Goal: Task Accomplishment & Management: Use online tool/utility

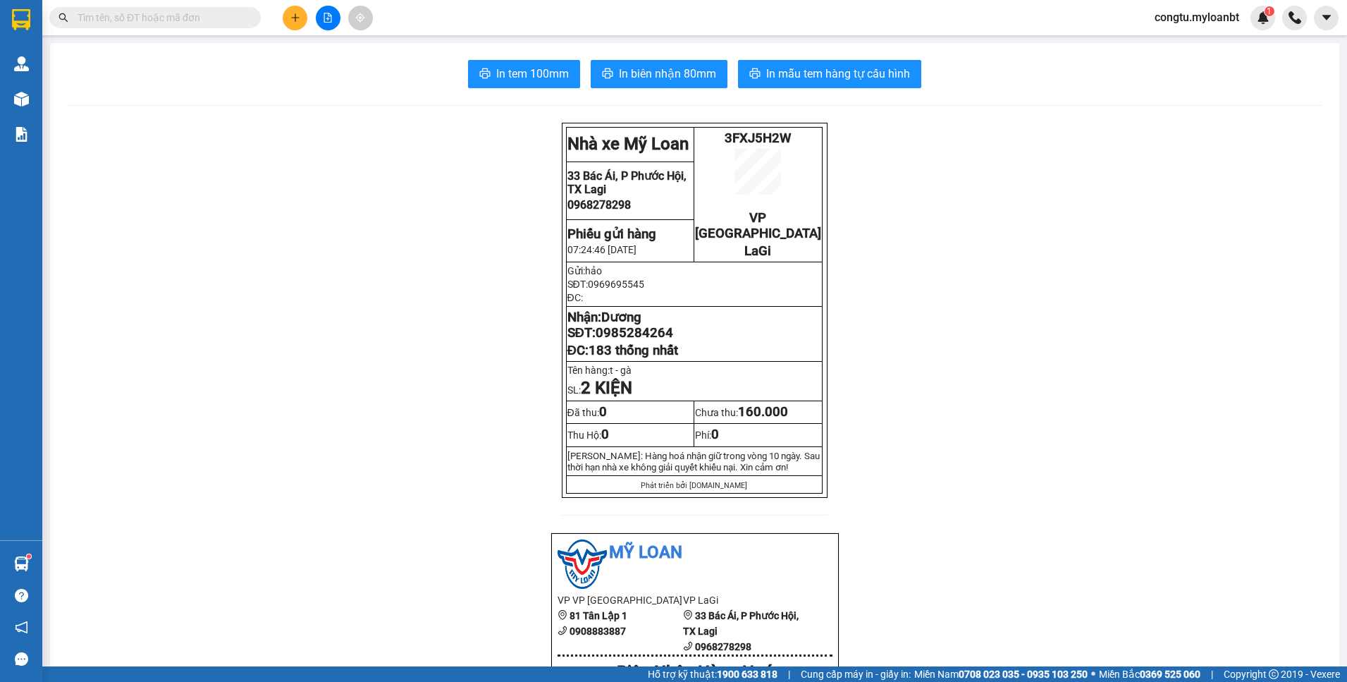
click at [299, 18] on icon "plus" at bounding box center [295, 18] width 10 height 10
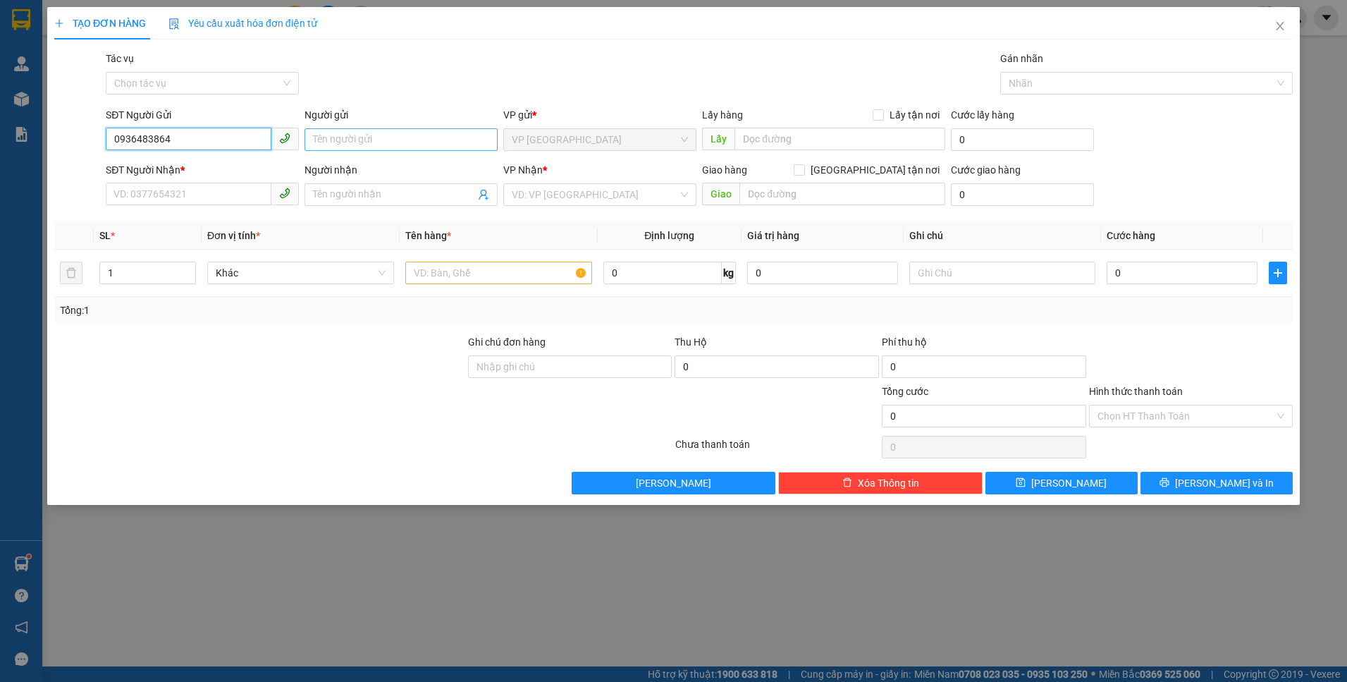
type input "0936483864"
click at [347, 137] on input "Người gửi" at bounding box center [400, 139] width 193 height 23
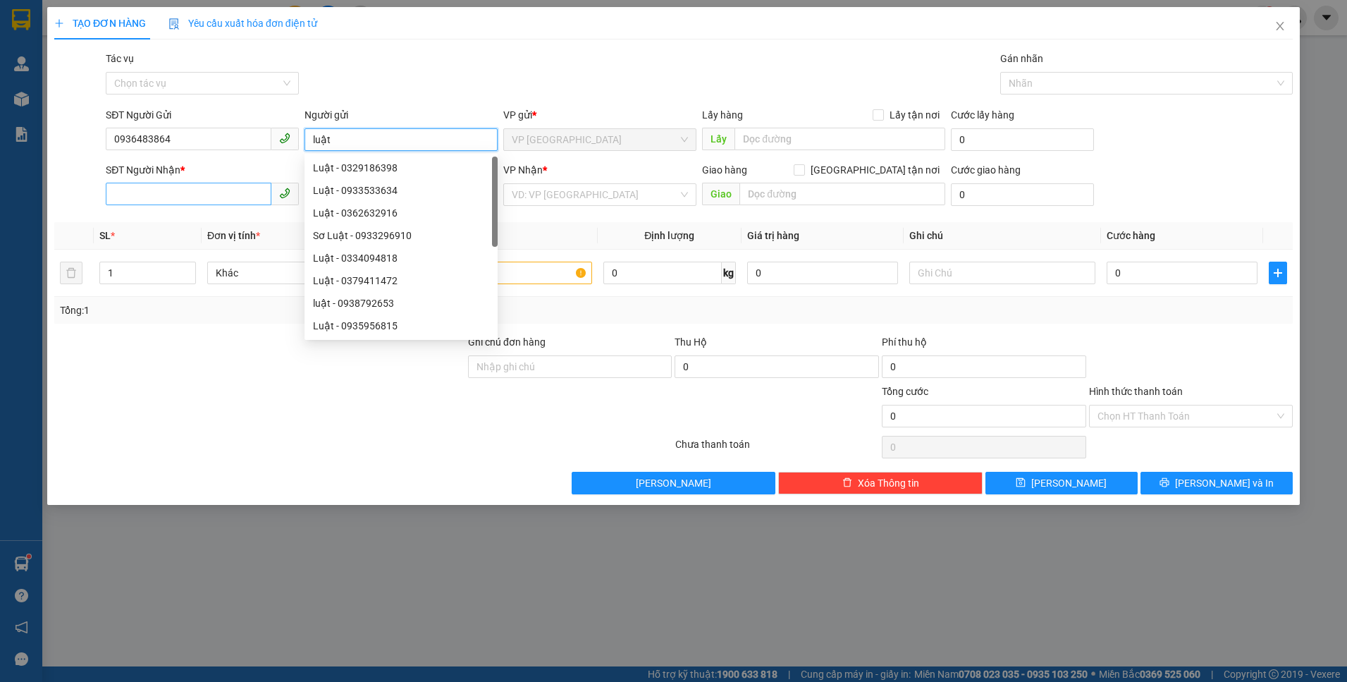
type input "luật"
click at [177, 195] on input "SĐT Người Nhận *" at bounding box center [189, 194] width 166 height 23
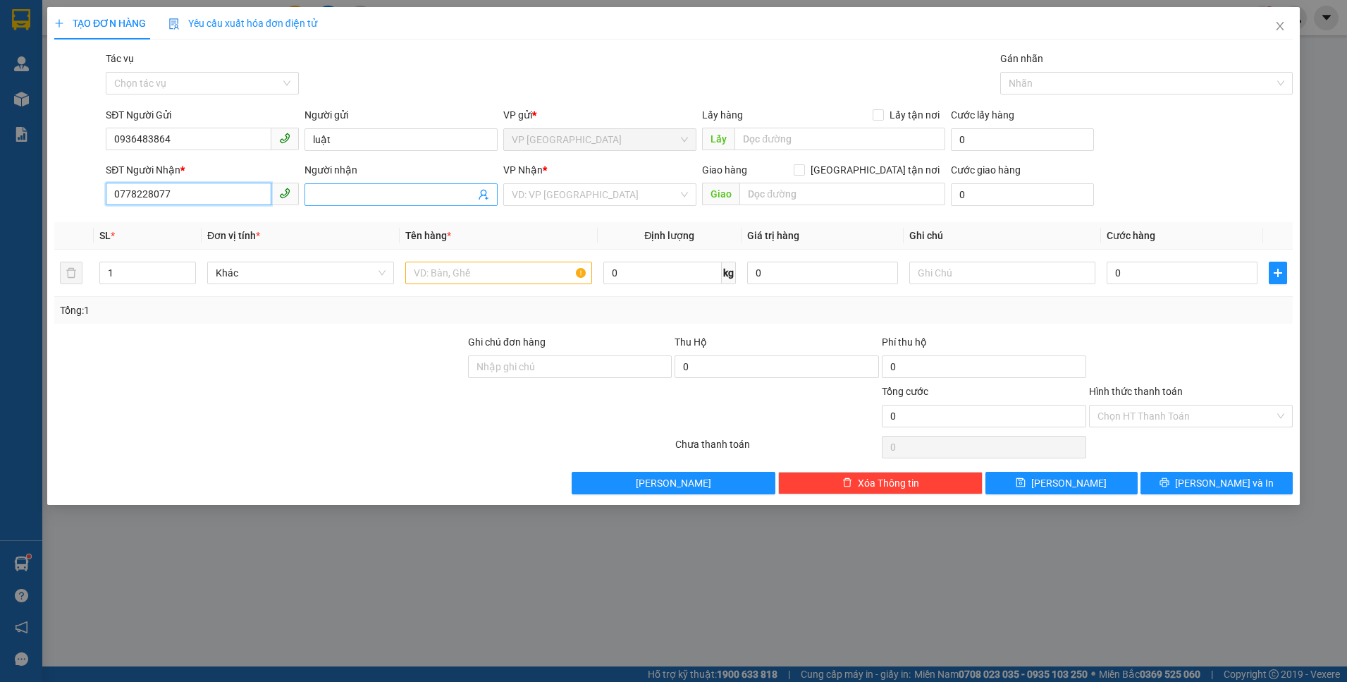
type input "0778228077"
click at [351, 197] on input "Người nhận" at bounding box center [394, 195] width 162 height 16
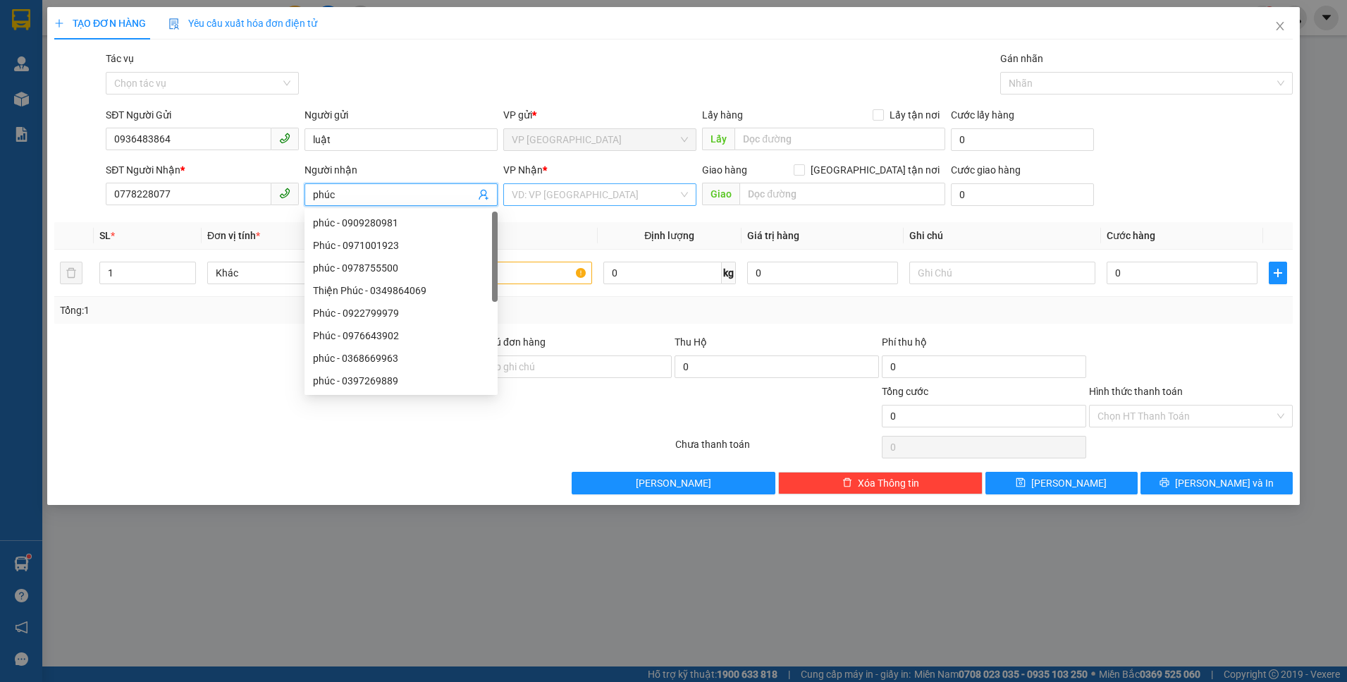
type input "phúc"
click at [569, 192] on input "search" at bounding box center [595, 194] width 166 height 21
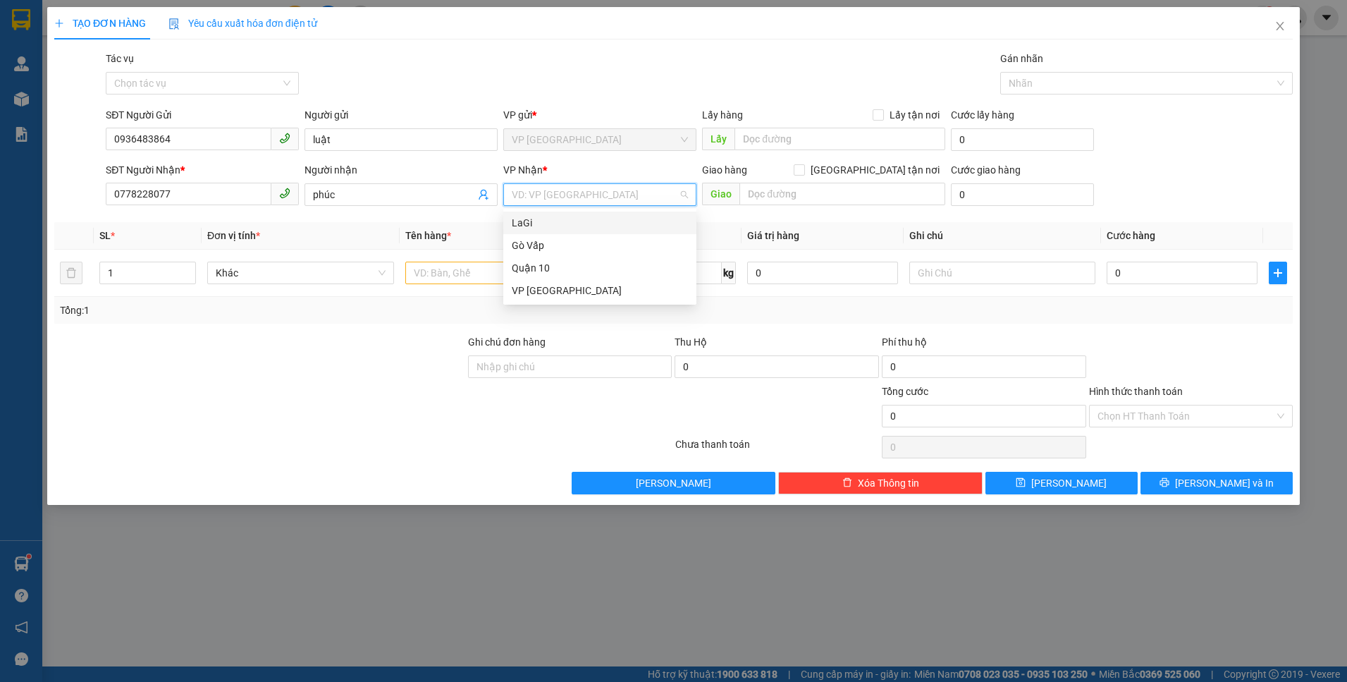
click at [564, 216] on div "LaGi" at bounding box center [600, 223] width 176 height 16
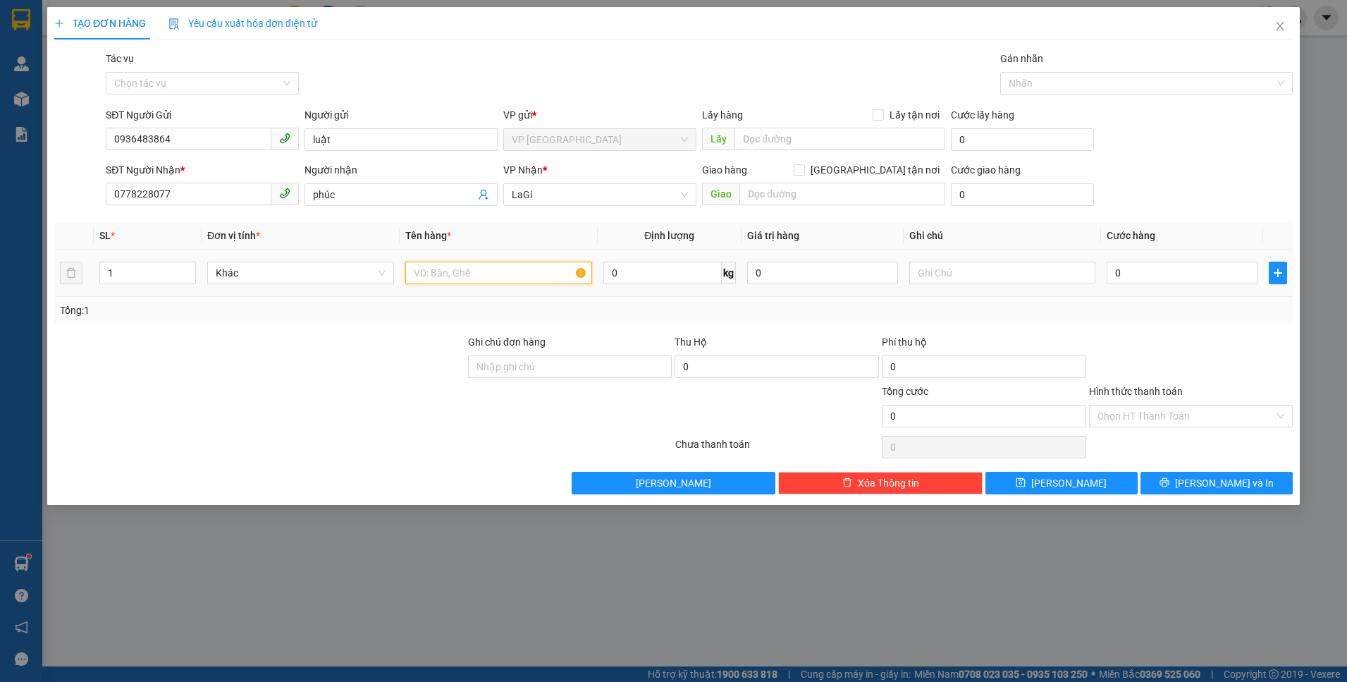
click at [499, 278] on input "text" at bounding box center [498, 272] width 187 height 23
type input "têp giấy tờ"
click at [1160, 271] on input "0" at bounding box center [1182, 272] width 151 height 23
type input "4"
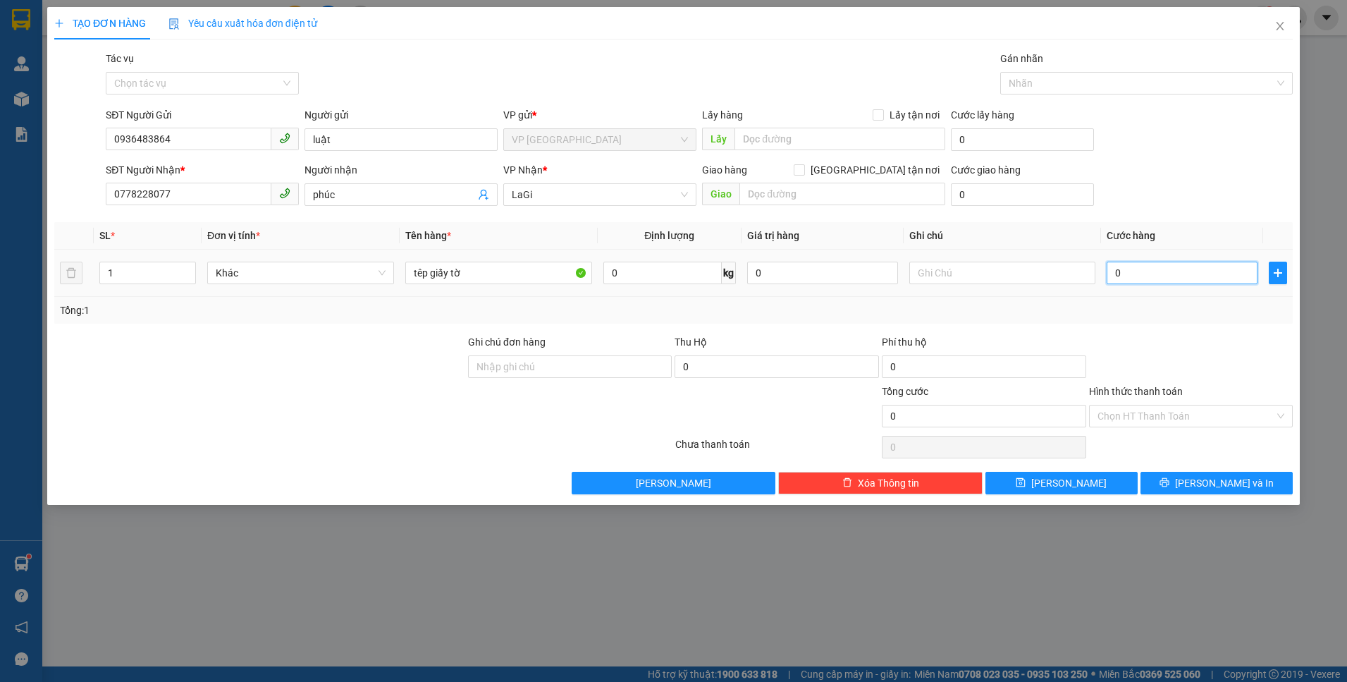
type input "4"
type input "40"
type input "40.000"
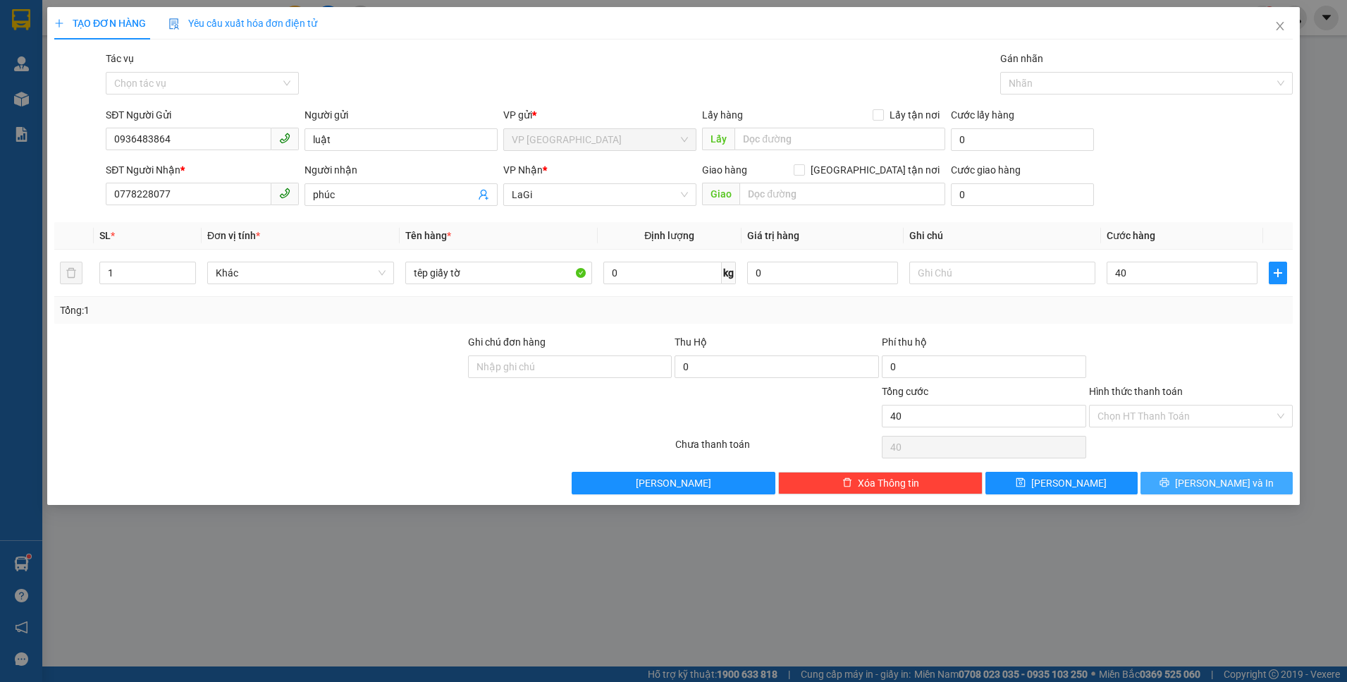
type input "40.000"
drag, startPoint x: 1183, startPoint y: 476, endPoint x: 1167, endPoint y: 492, distance: 22.4
click at [1184, 476] on button "[PERSON_NAME] và In" at bounding box center [1216, 483] width 152 height 23
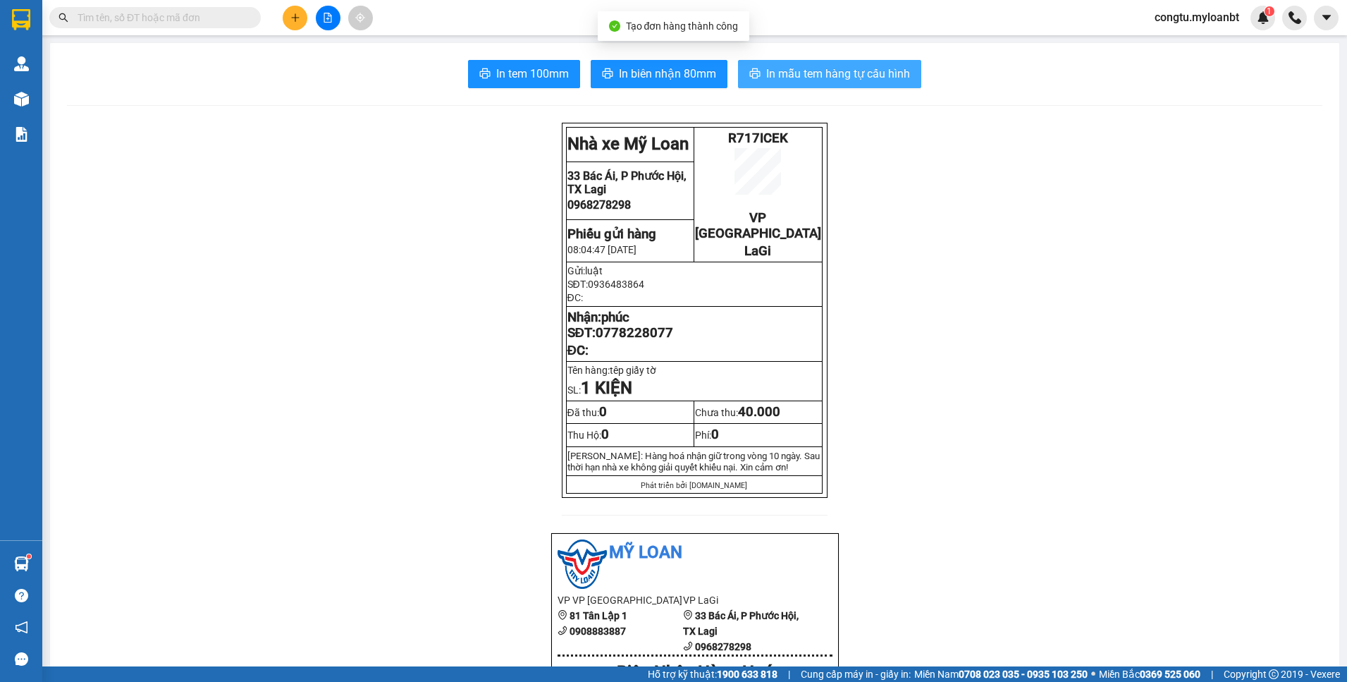
click at [870, 76] on span "In mẫu tem hàng tự cấu hình" at bounding box center [838, 74] width 144 height 18
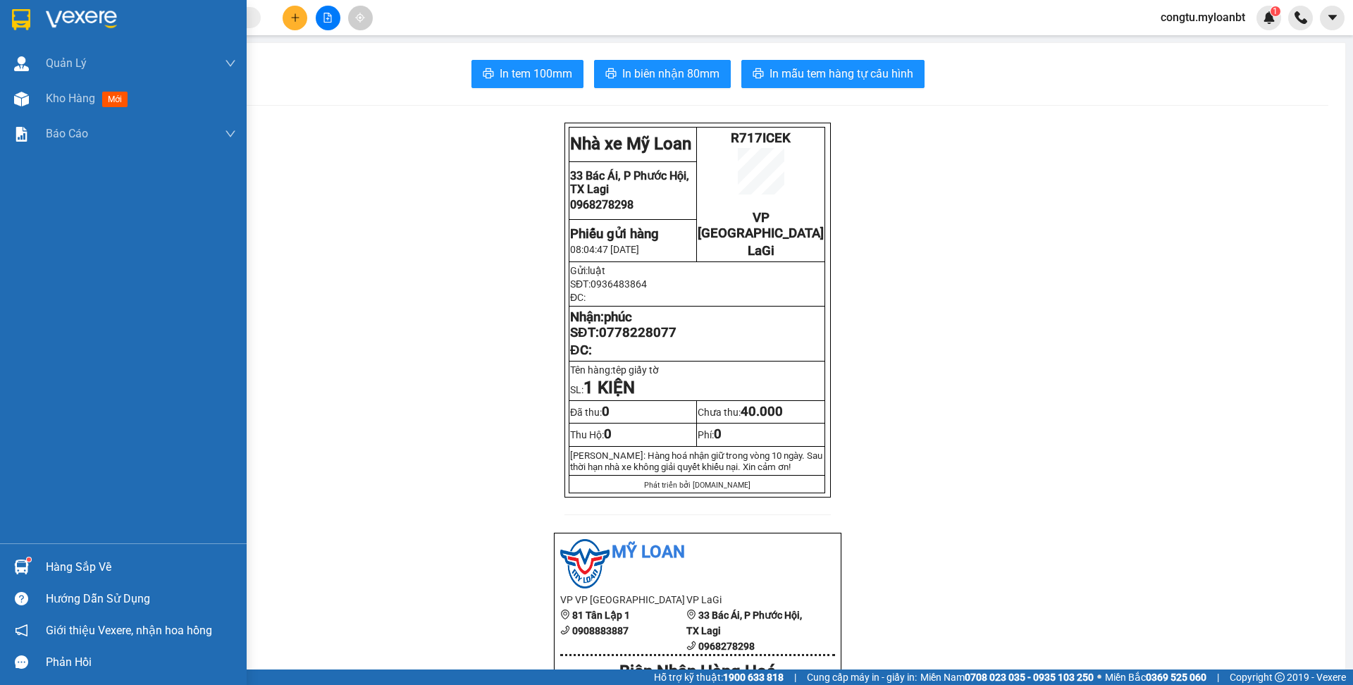
drag, startPoint x: 85, startPoint y: 573, endPoint x: 93, endPoint y: 560, distance: 15.8
click at [87, 572] on div "Hàng sắp về" at bounding box center [141, 567] width 190 height 21
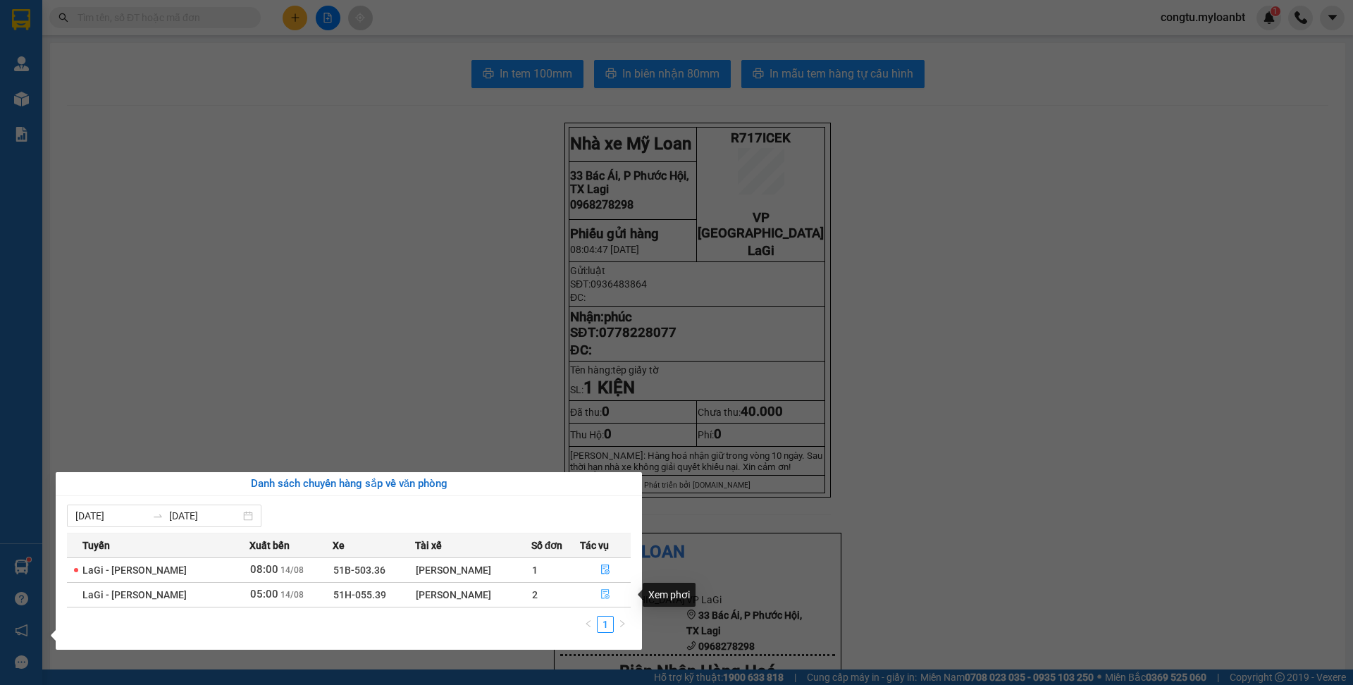
click at [617, 599] on button "button" at bounding box center [606, 595] width 50 height 23
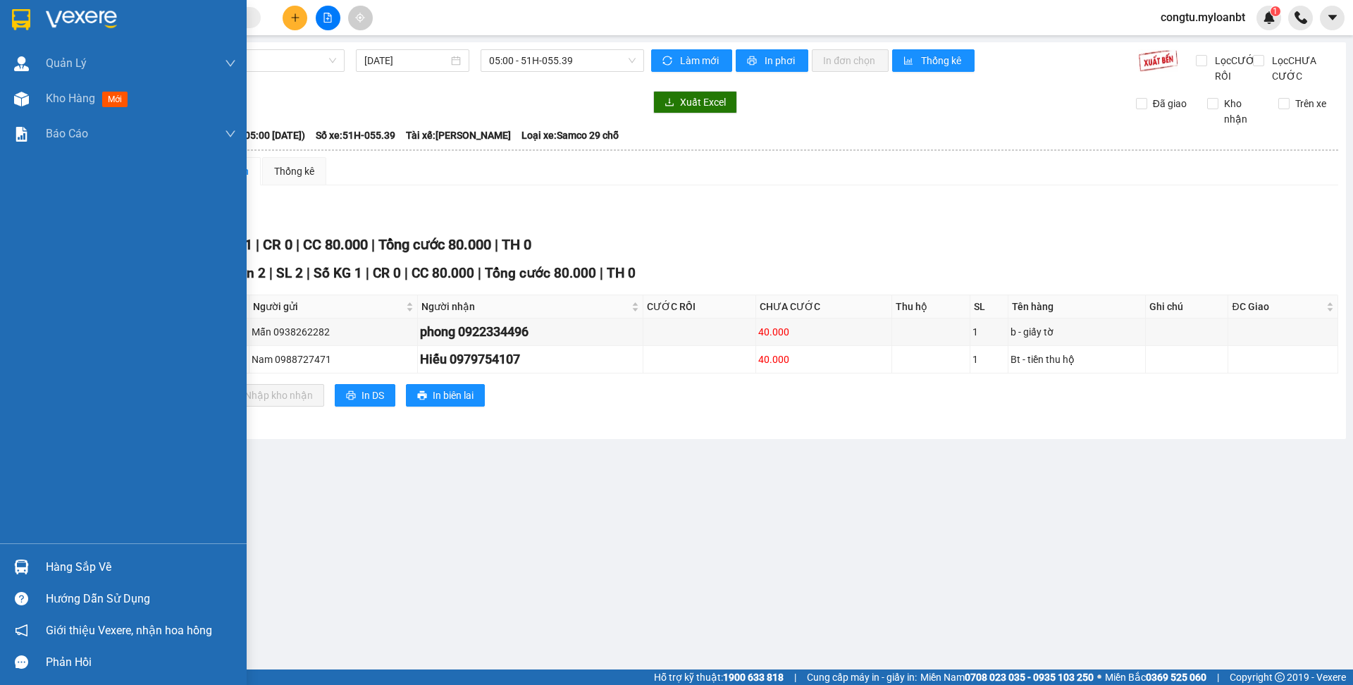
click at [40, 560] on div "Hàng sắp về" at bounding box center [123, 567] width 247 height 32
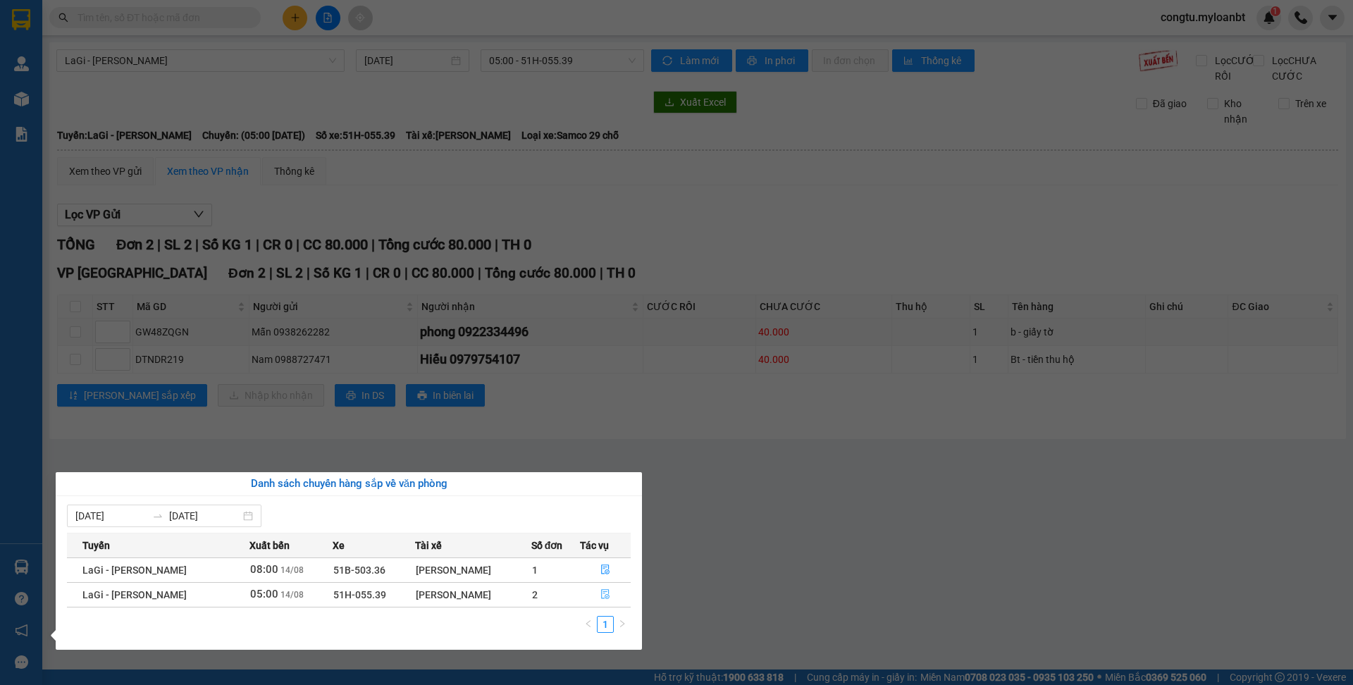
click at [602, 596] on icon "file-done" at bounding box center [605, 595] width 8 height 10
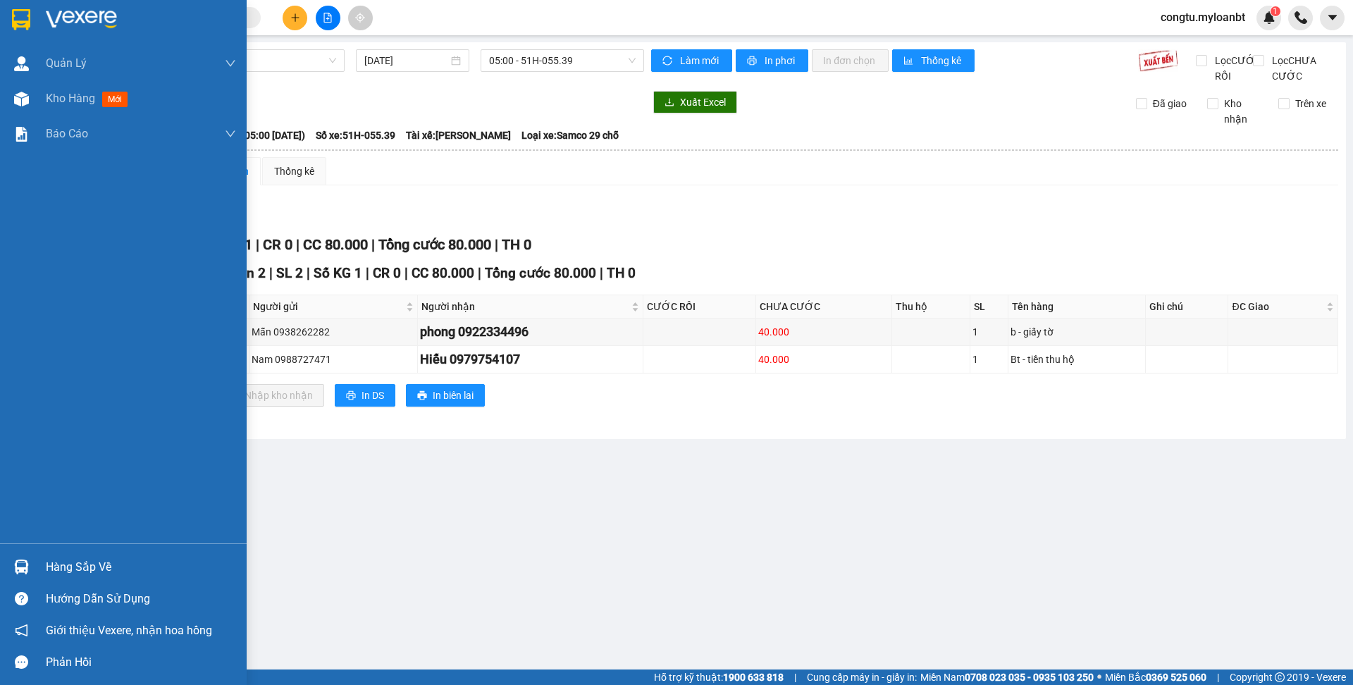
click at [32, 548] on div "Hàng sắp về Hướng dẫn sử dụng Giới thiệu Vexere, nhận hoa hồng Phản hồi" at bounding box center [123, 610] width 247 height 135
drag, startPoint x: 45, startPoint y: 566, endPoint x: 99, endPoint y: 554, distance: 55.6
click at [46, 565] on div "Hàng sắp về" at bounding box center [141, 567] width 190 height 21
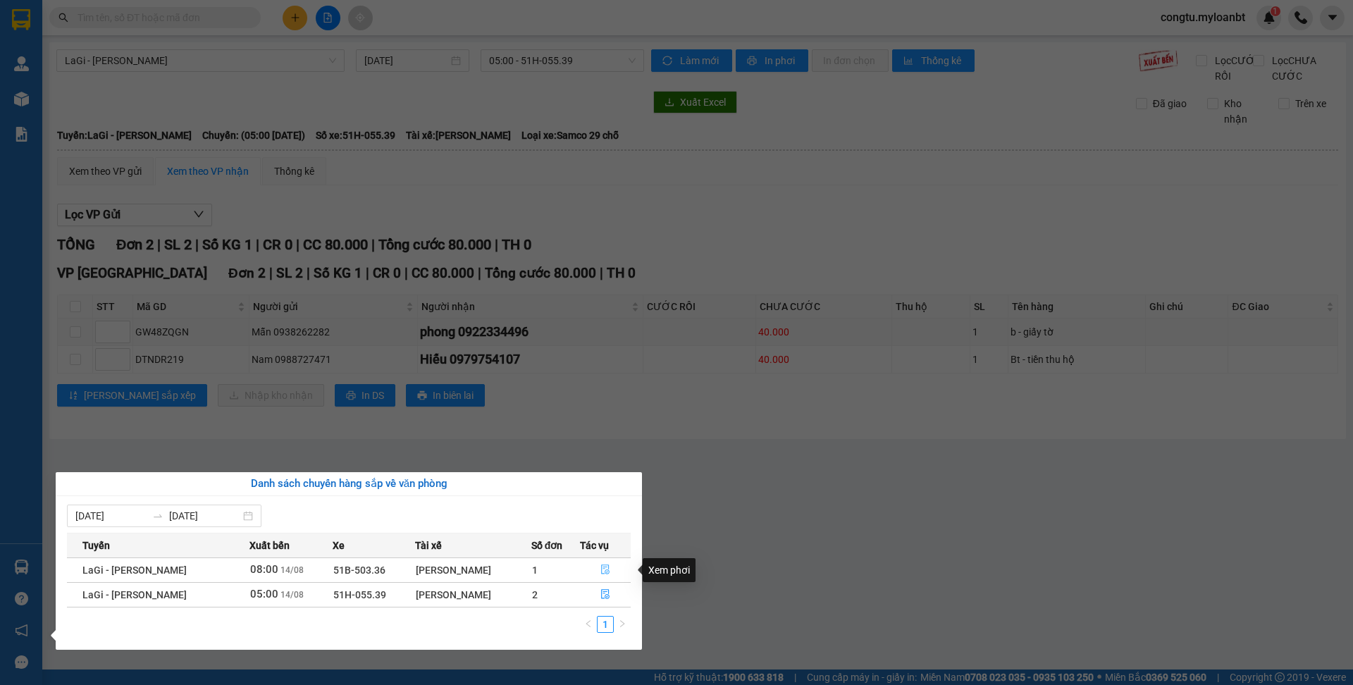
click at [598, 560] on button "button" at bounding box center [606, 570] width 50 height 23
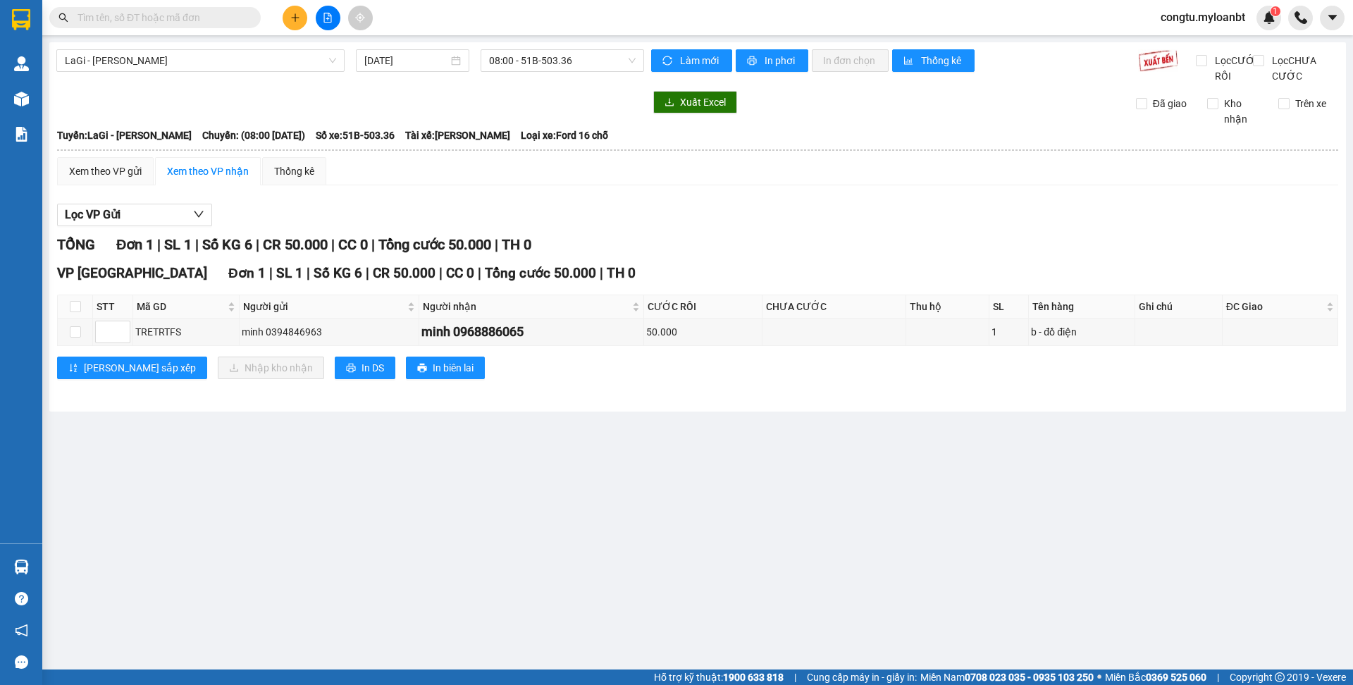
click at [719, 207] on div "Xem theo VP gửi Xem theo VP nhận Thống kê Lọc VP Gửi TỔNG Đơn 1 | SL 1 | Số KG…" at bounding box center [697, 277] width 1281 height 240
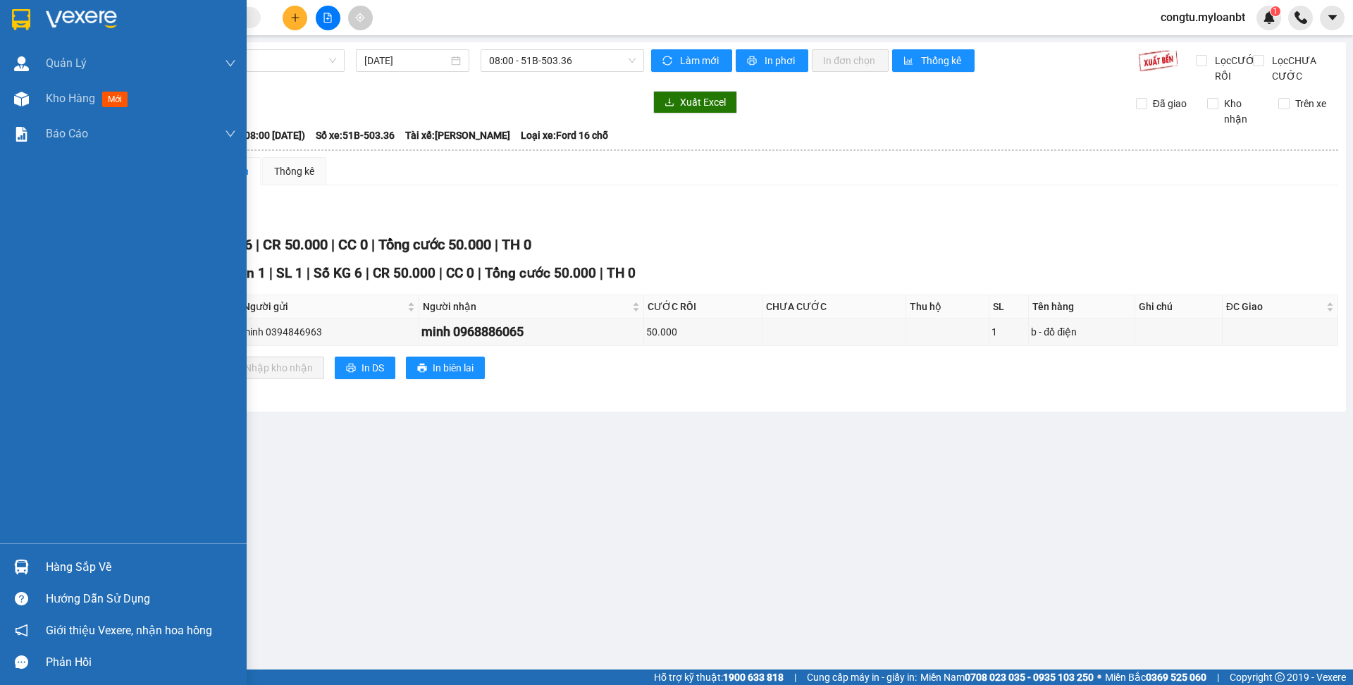
drag, startPoint x: 39, startPoint y: 569, endPoint x: 57, endPoint y: 568, distance: 17.6
click at [39, 569] on div "Hàng sắp về" at bounding box center [123, 567] width 247 height 32
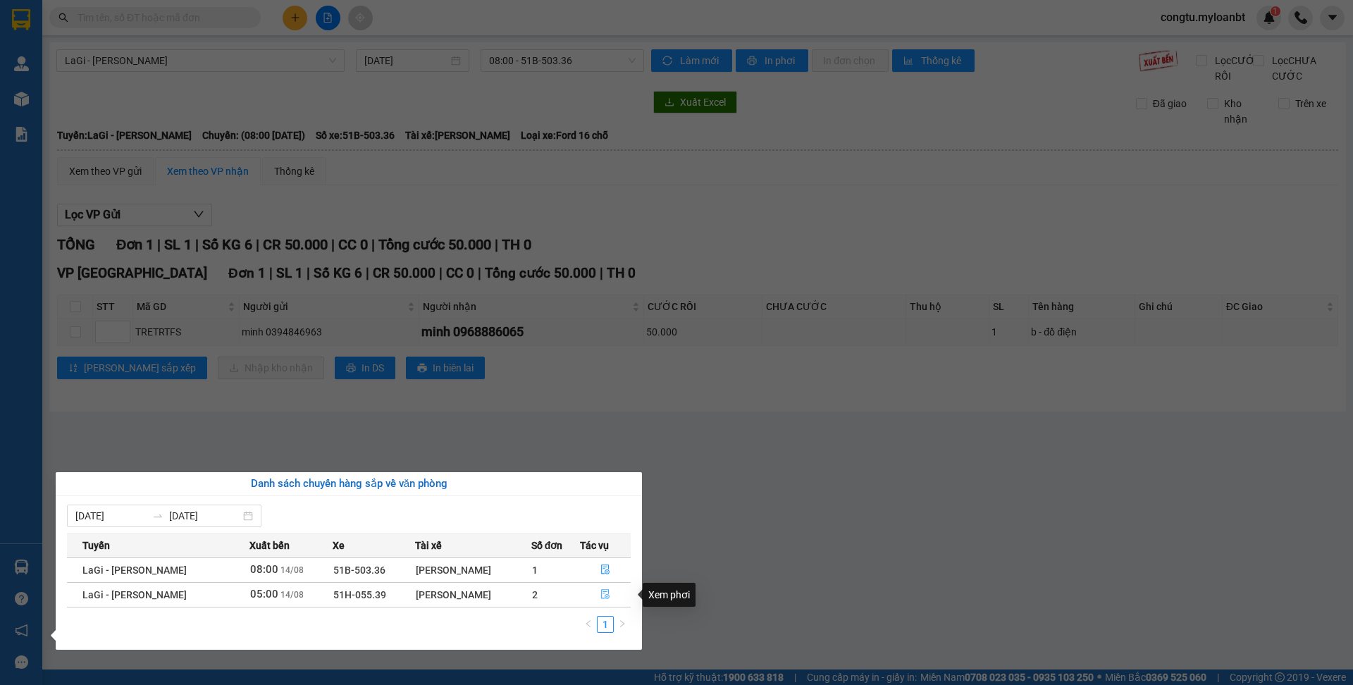
drag, startPoint x: 611, startPoint y: 597, endPoint x: 591, endPoint y: 582, distance: 24.7
click at [611, 597] on button "button" at bounding box center [606, 595] width 50 height 23
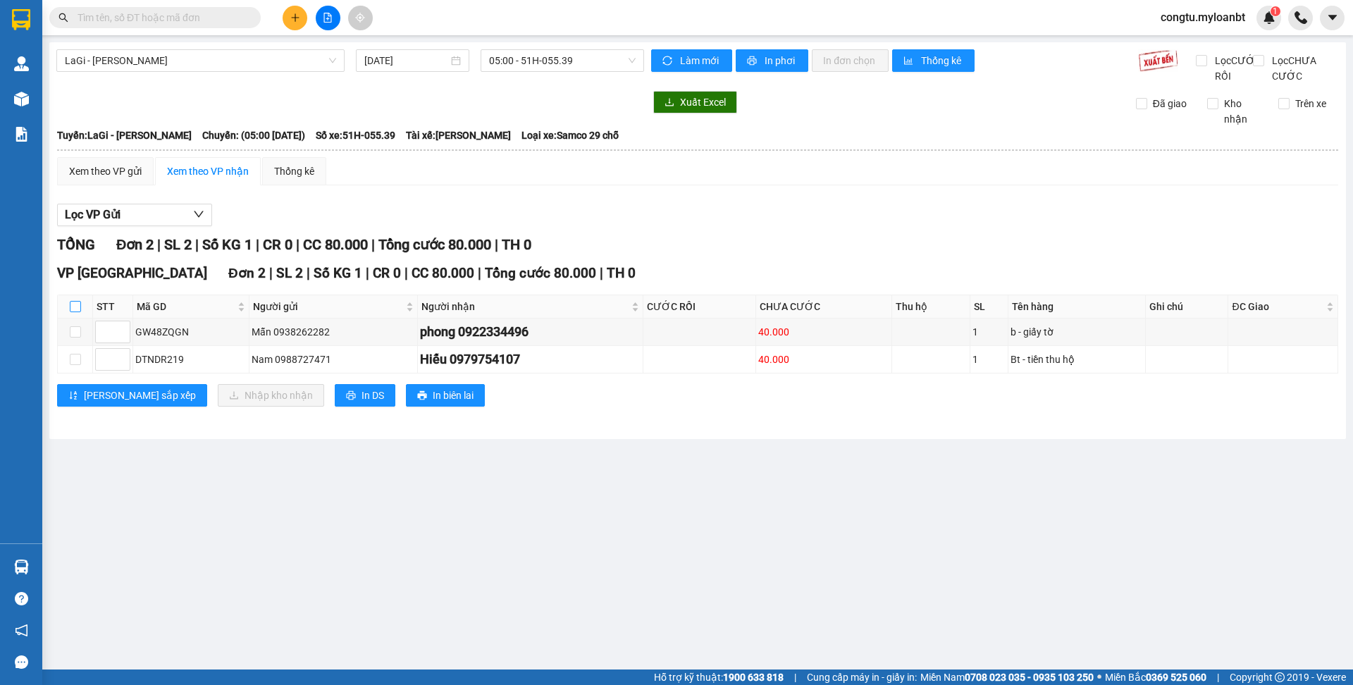
click at [80, 314] on label at bounding box center [75, 307] width 11 height 16
click at [80, 312] on input "checkbox" at bounding box center [75, 306] width 11 height 11
checkbox input "true"
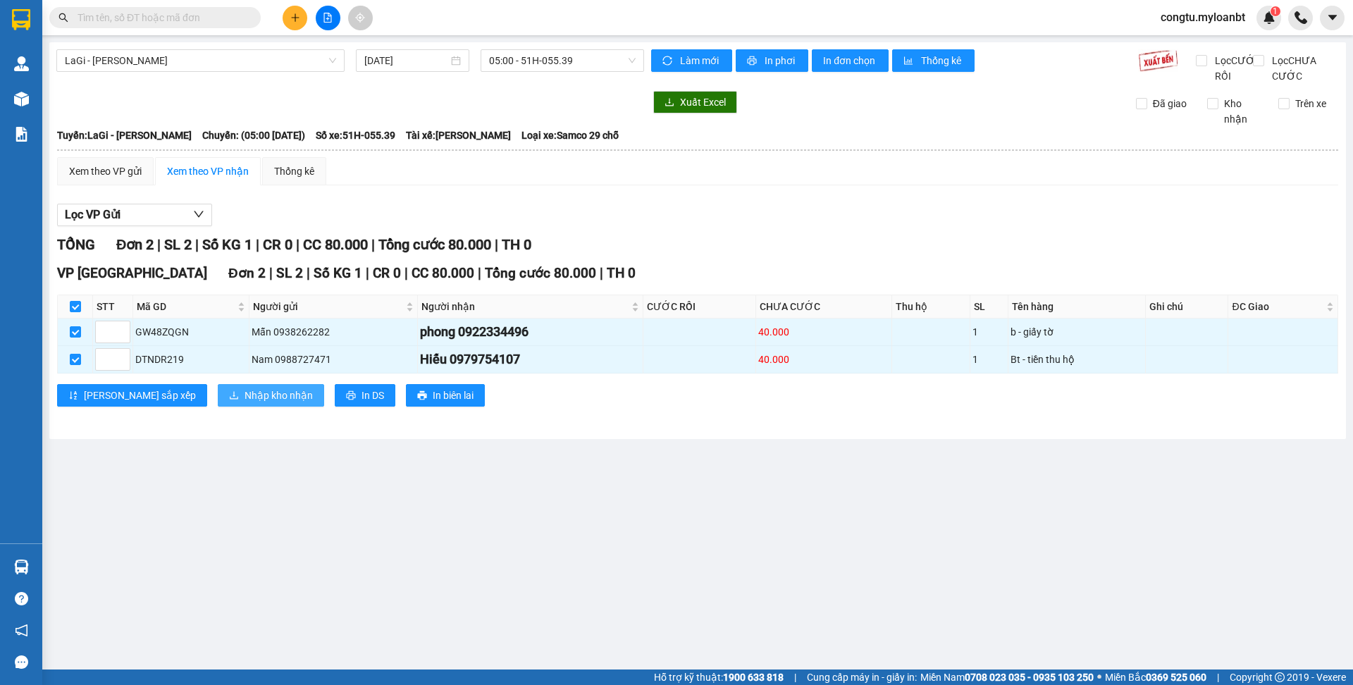
click at [245, 403] on span "Nhập kho nhận" at bounding box center [279, 396] width 68 height 16
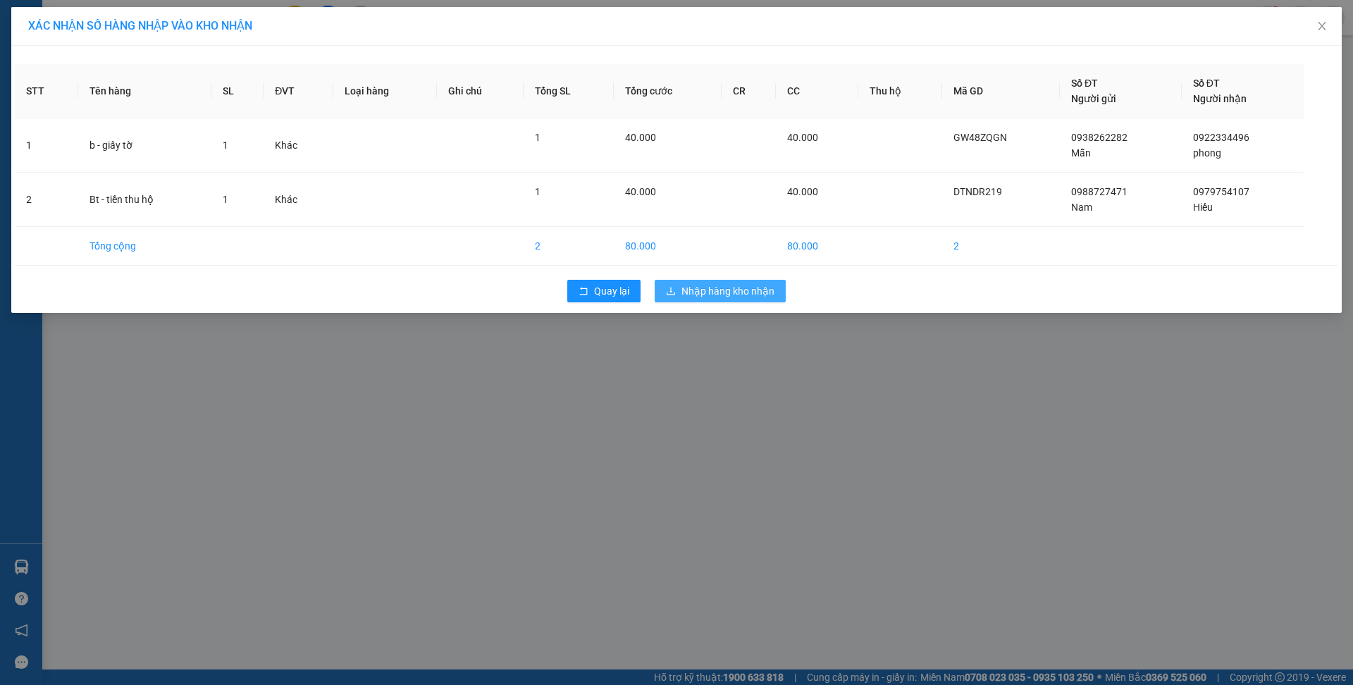
click at [744, 294] on span "Nhập hàng kho nhận" at bounding box center [728, 291] width 93 height 16
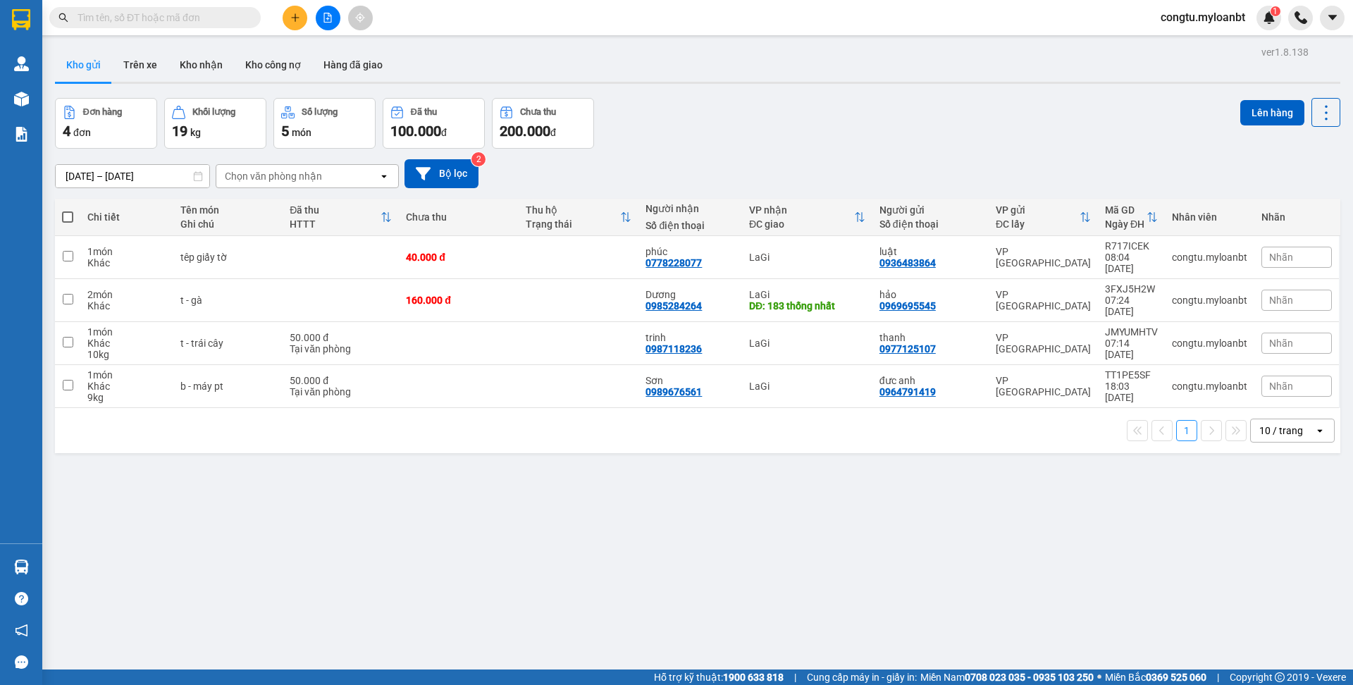
click at [803, 116] on div "Đơn hàng 4 đơn Khối lượng 19 kg Số lượng 5 món Đã thu 100.000 đ Chưa thu 200.00…" at bounding box center [698, 123] width 1286 height 51
click at [70, 217] on span at bounding box center [67, 216] width 11 height 11
click at [68, 210] on input "checkbox" at bounding box center [68, 210] width 0 height 0
checkbox input "true"
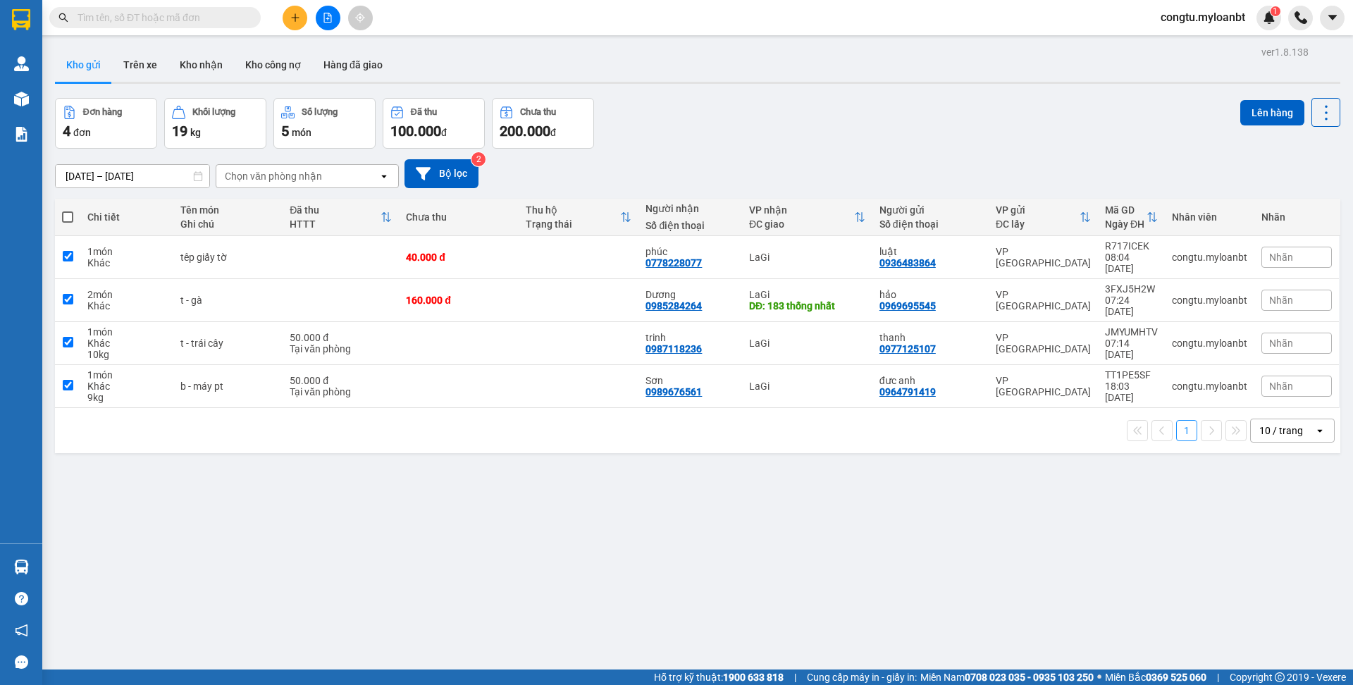
checkbox input "true"
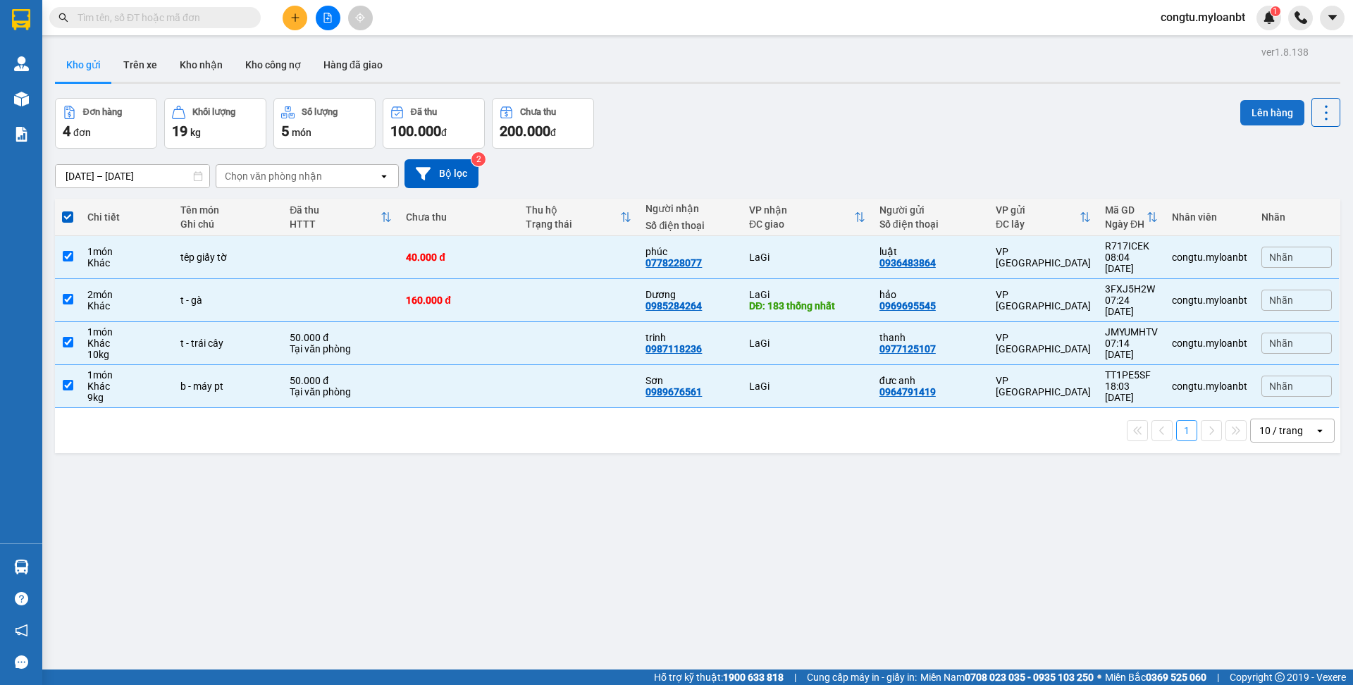
drag, startPoint x: 1228, startPoint y: 101, endPoint x: 1255, endPoint y: 111, distance: 28.5
click at [1233, 104] on div "Đơn hàng 4 đơn Khối lượng 19 kg Số lượng 5 món Đã thu 100.000 đ Chưa thu 200.00…" at bounding box center [698, 123] width 1286 height 51
click at [1255, 111] on button "Lên hàng" at bounding box center [1272, 112] width 64 height 25
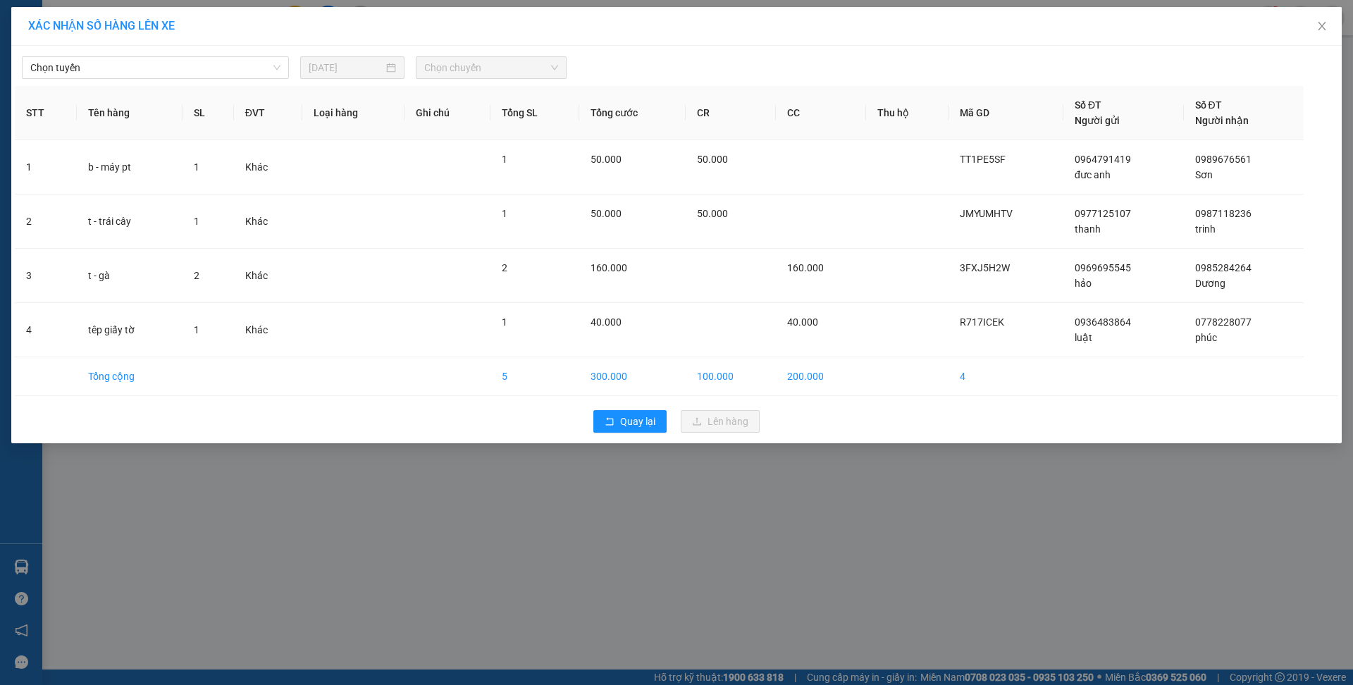
click at [218, 80] on div "Chọn tuyến 14/08/2025 Chọn chuyến STT Tên hàng SL ĐVT Loại hàng Ghi chú Tổng SL…" at bounding box center [676, 245] width 1331 height 398
click at [223, 74] on span "Chọn tuyến" at bounding box center [155, 67] width 250 height 21
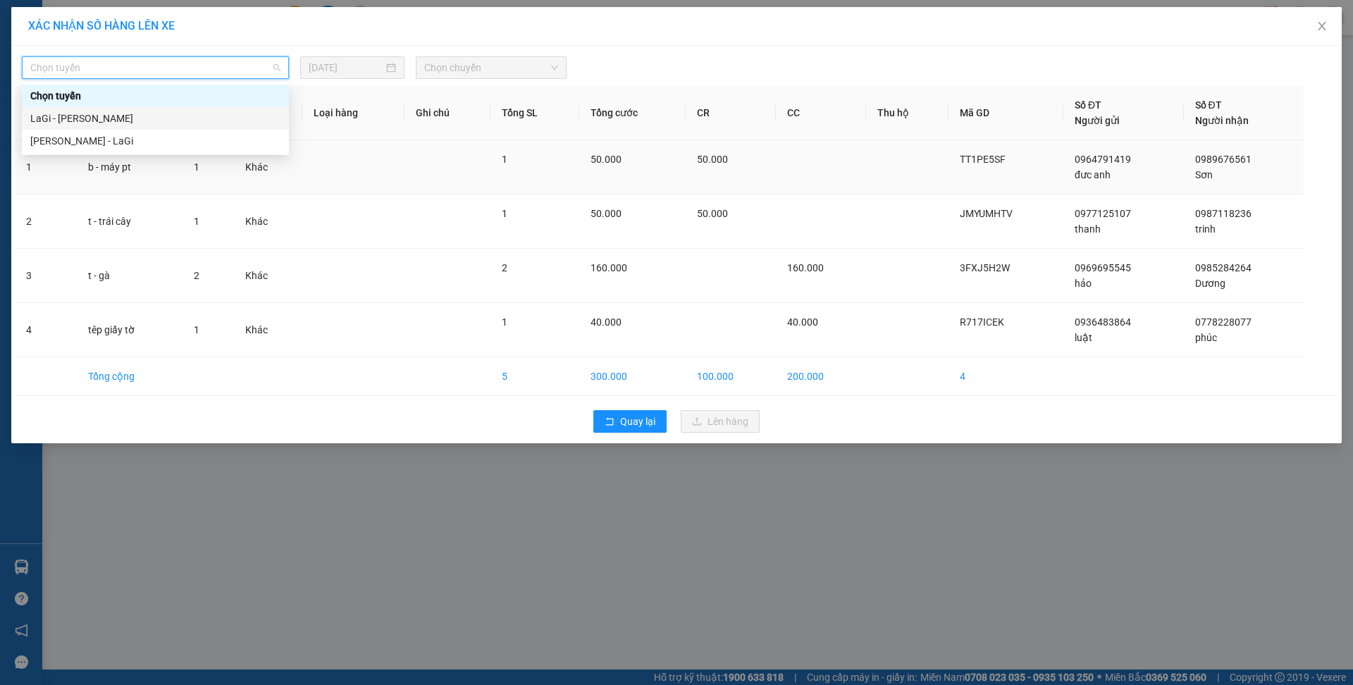
drag, startPoint x: 214, startPoint y: 154, endPoint x: 217, endPoint y: 140, distance: 13.8
click at [214, 150] on body "Kết quả tìm kiếm ( 0 ) Bộ lọc No Data congtu.myloanbt 1 Quản Lý Quản lý giao nh…" at bounding box center [676, 342] width 1353 height 685
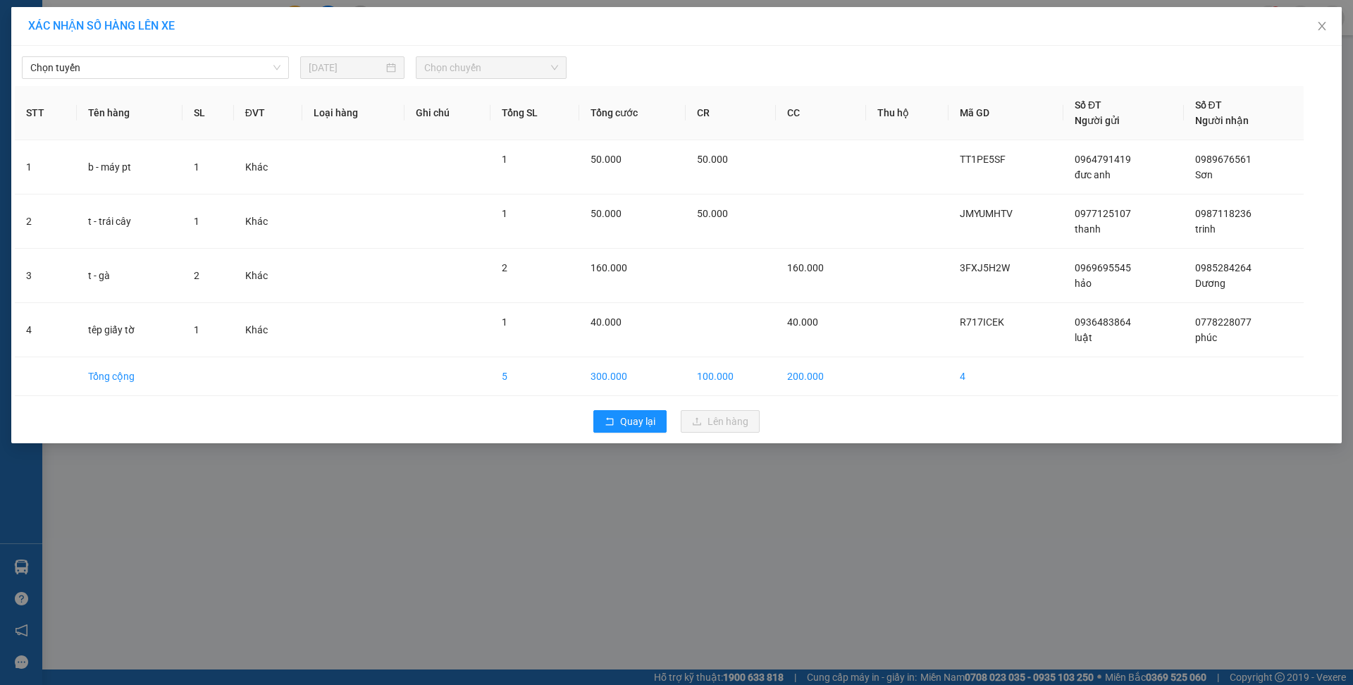
click at [218, 138] on th "SL" at bounding box center [208, 113] width 51 height 54
click at [235, 72] on span "Chọn tuyến" at bounding box center [155, 67] width 250 height 21
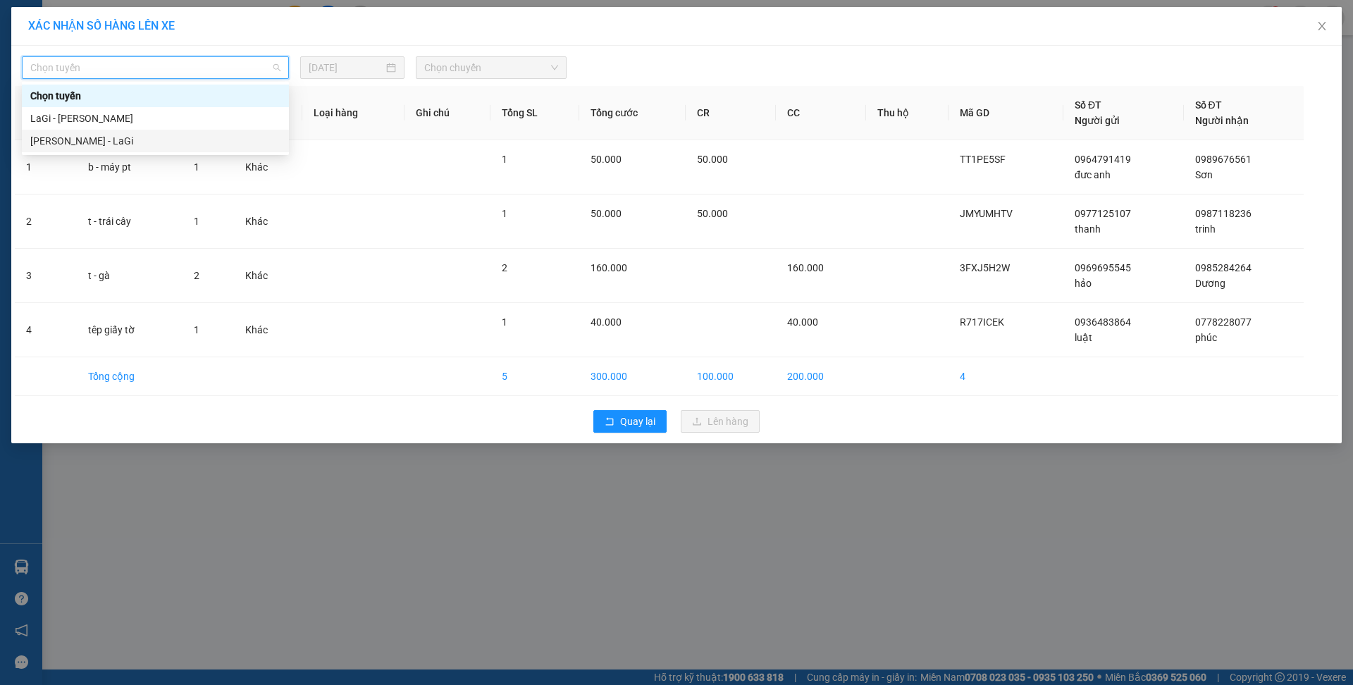
click at [211, 148] on div "Hồ Chí Minh - LaGi" at bounding box center [155, 141] width 250 height 16
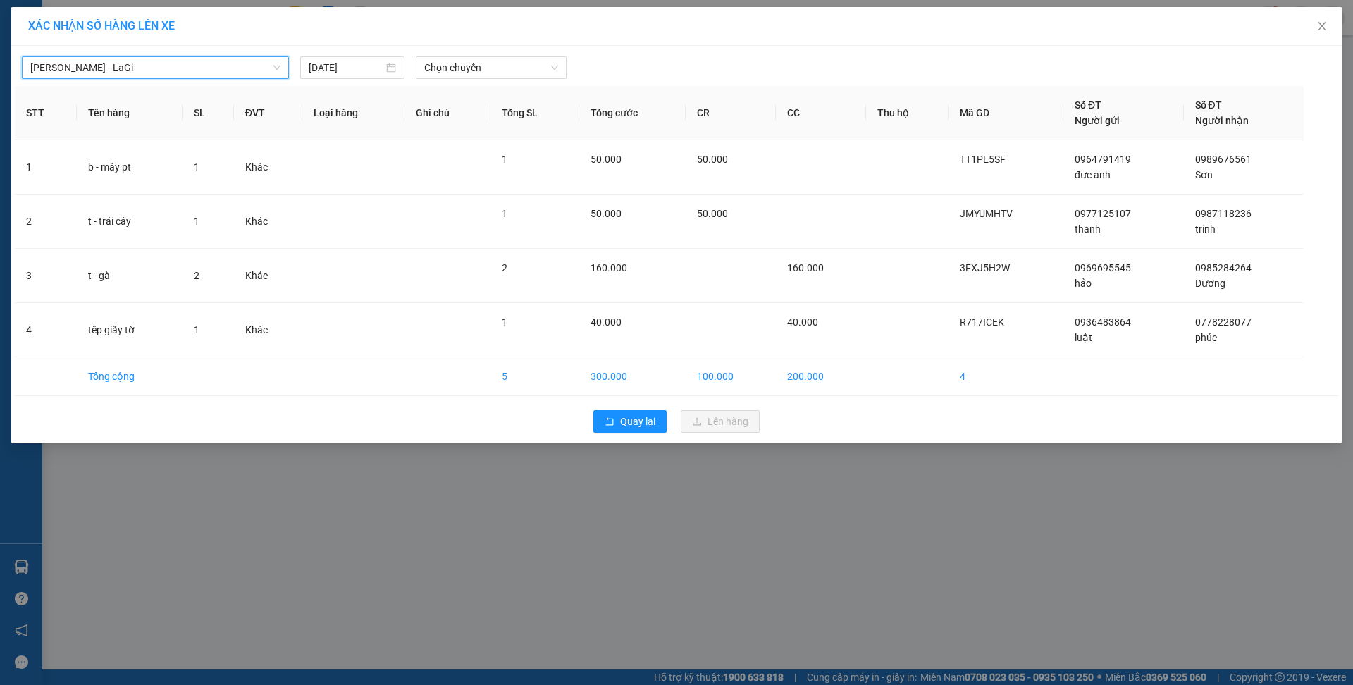
click at [462, 52] on div "Hồ Chí Minh - LaGi Hồ Chí Minh - LaGi 14/08/2025 Chọn chuyến" at bounding box center [677, 64] width 1324 height 30
drag, startPoint x: 462, startPoint y: 69, endPoint x: 455, endPoint y: 72, distance: 7.6
click at [462, 69] on span "Chọn chuyến" at bounding box center [491, 67] width 134 height 21
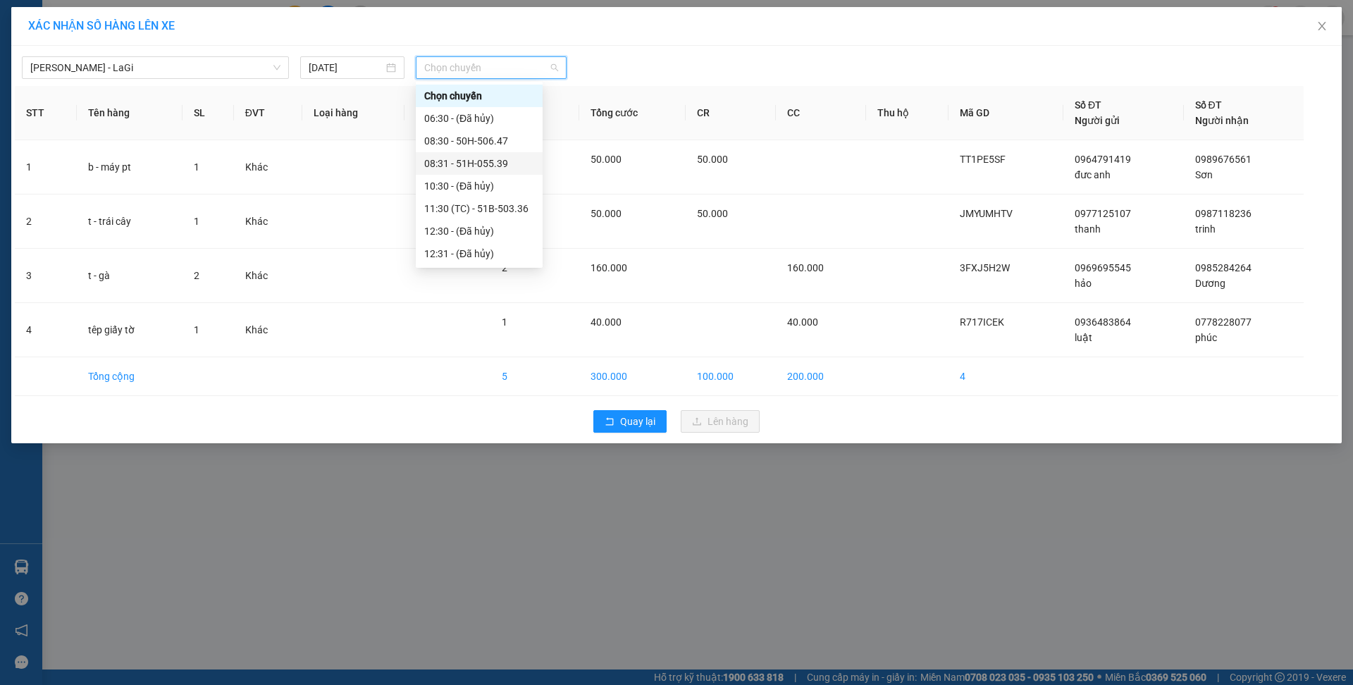
click at [497, 166] on div "08:31 - 51H-055.39" at bounding box center [479, 164] width 110 height 16
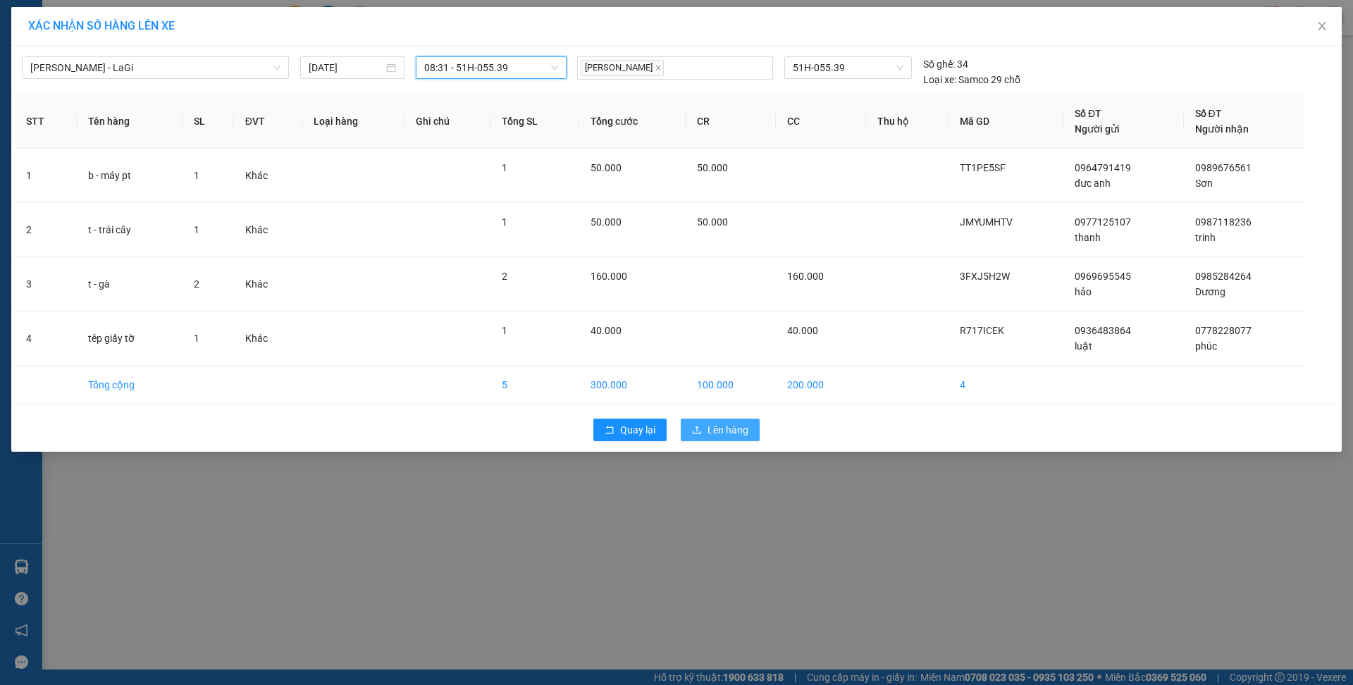
click at [714, 428] on span "Lên hàng" at bounding box center [728, 430] width 41 height 16
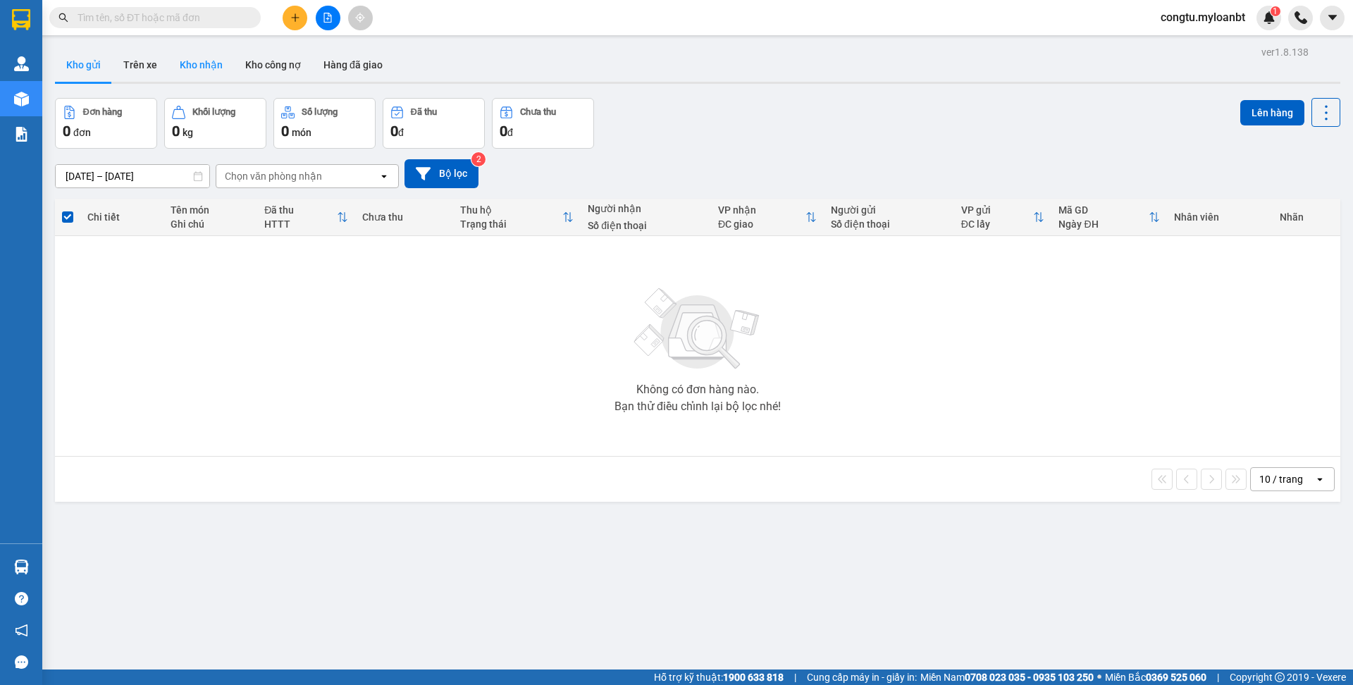
click at [168, 60] on button "Kho nhận" at bounding box center [201, 65] width 66 height 34
